Goal: Task Accomplishment & Management: Use online tool/utility

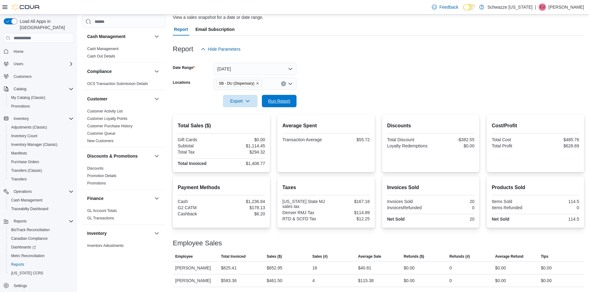
click at [279, 100] on span "Run Report" at bounding box center [279, 101] width 22 height 6
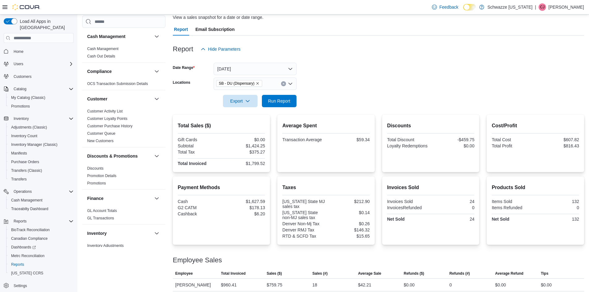
scroll to position [65, 0]
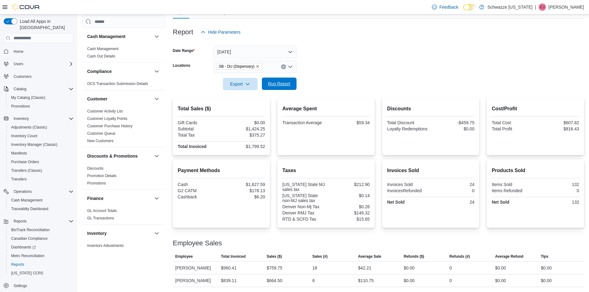
click at [284, 86] on span "Run Report" at bounding box center [279, 84] width 22 height 6
click at [281, 85] on span "Run Report" at bounding box center [279, 84] width 22 height 6
click at [274, 76] on div at bounding box center [378, 75] width 411 height 5
click at [277, 83] on span "Run Report" at bounding box center [279, 84] width 22 height 6
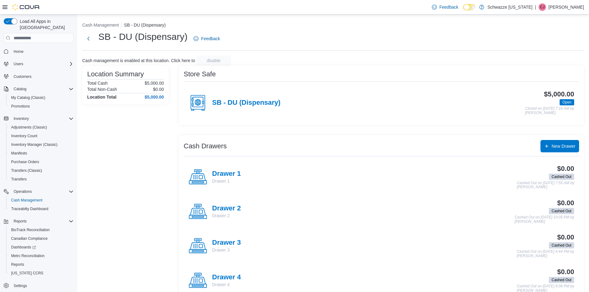
scroll to position [15, 0]
